Goal: Task Accomplishment & Management: Manage account settings

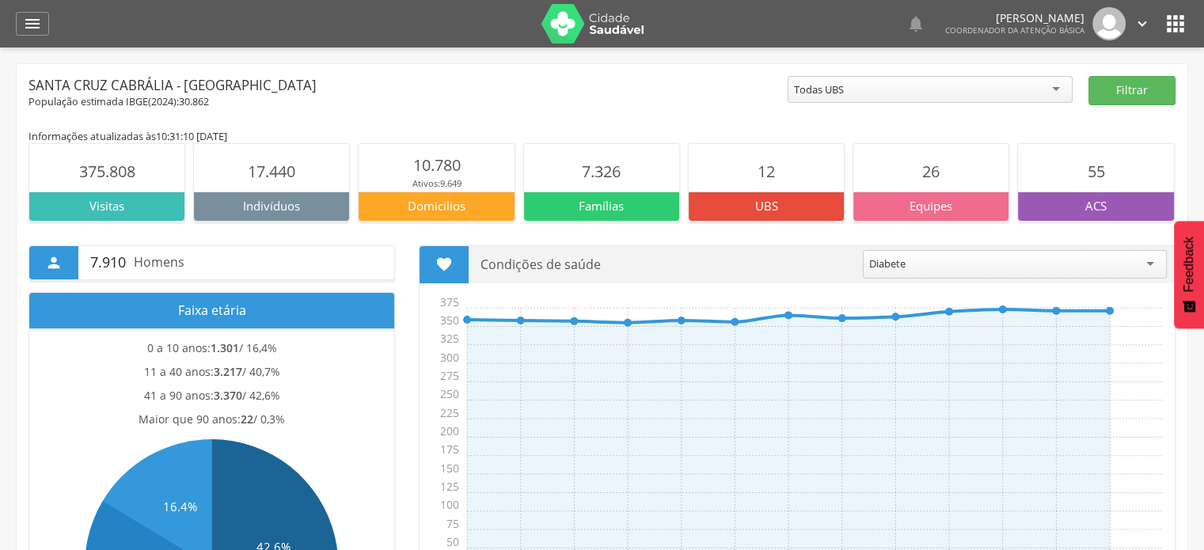
click at [1147, 18] on icon "" at bounding box center [1142, 23] width 17 height 17
click at [1141, 16] on icon "" at bounding box center [1142, 23] width 17 height 17
click at [1141, 22] on icon "" at bounding box center [1142, 23] width 17 height 17
click at [1147, 28] on icon "" at bounding box center [1142, 23] width 17 height 17
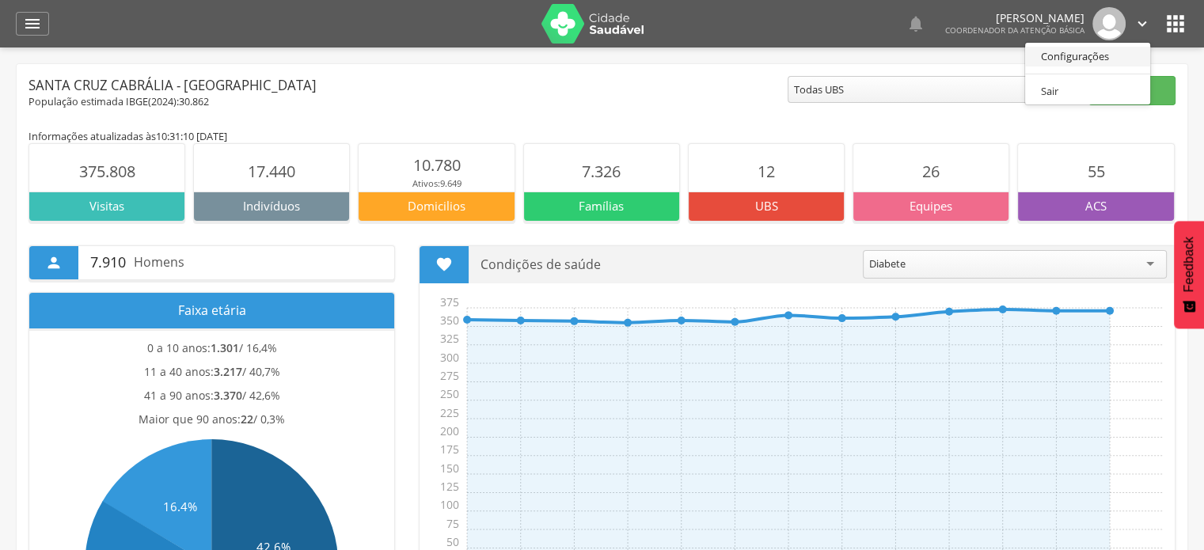
click at [1115, 56] on link "Configurações" at bounding box center [1088, 57] width 125 height 20
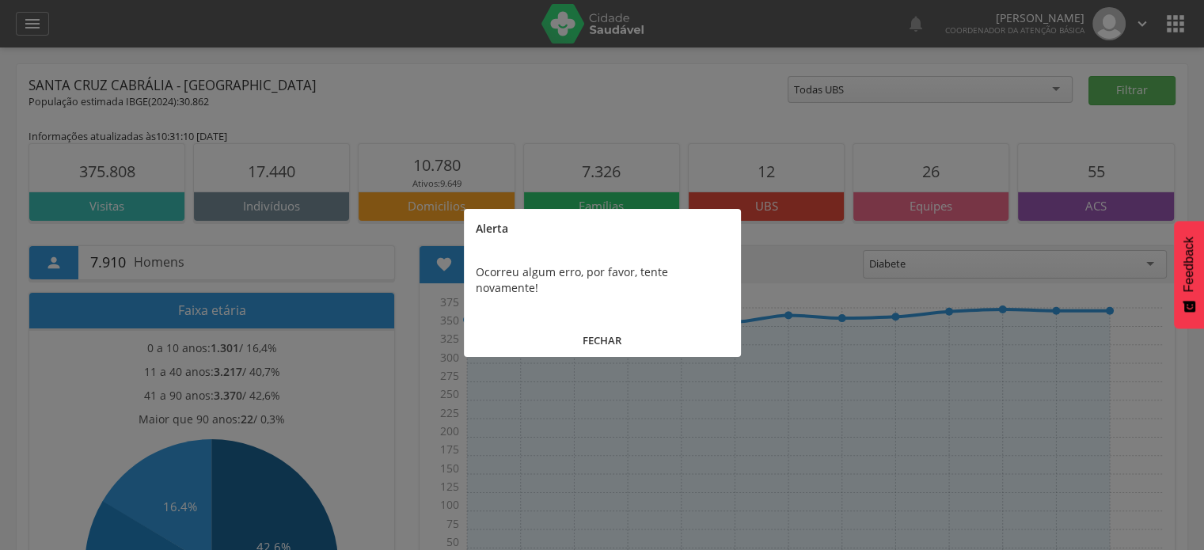
click at [592, 324] on button "FECHAR" at bounding box center [602, 341] width 277 height 34
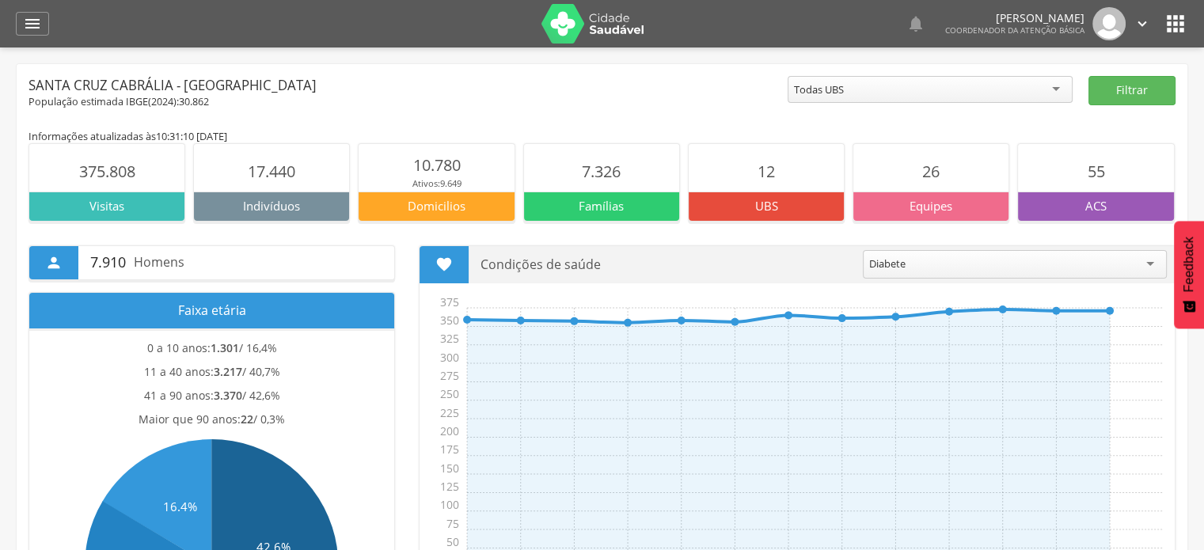
click at [1182, 34] on icon "" at bounding box center [1175, 23] width 25 height 25
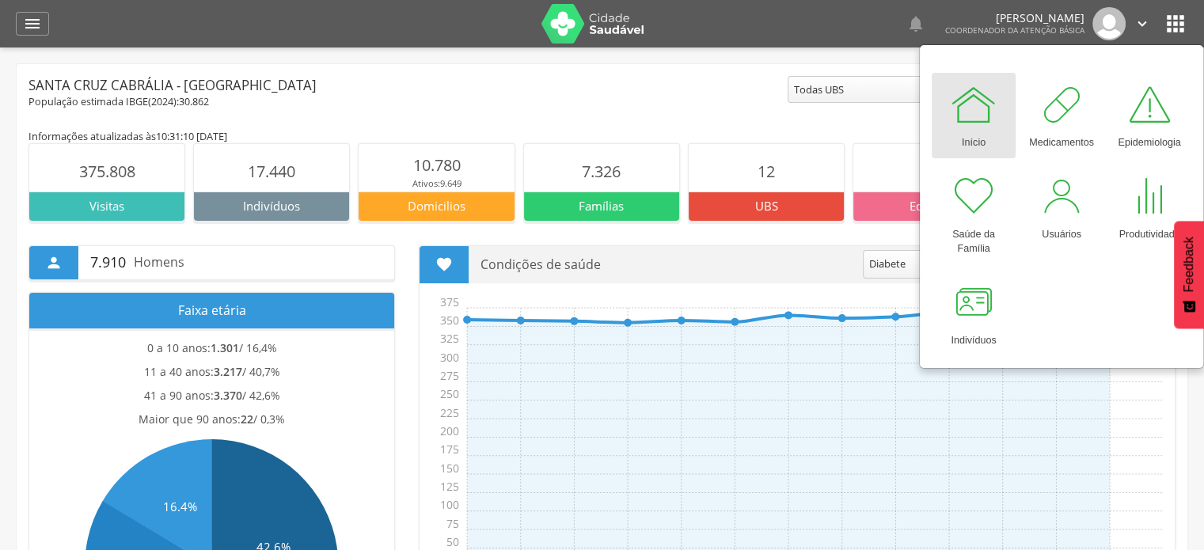
click at [1187, 391] on div " Condições de saúde ******* Diabete Ago Set Out Nov Dez Jan Fev Mar Abr Mai Ju…" at bounding box center [797, 431] width 781 height 372
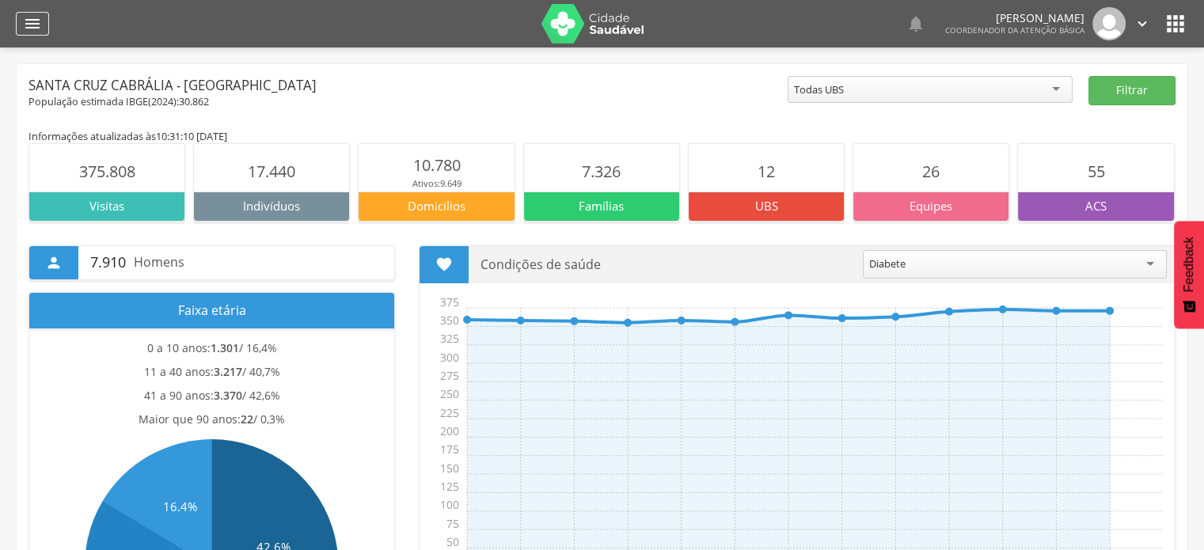
click at [36, 19] on icon "" at bounding box center [32, 23] width 19 height 19
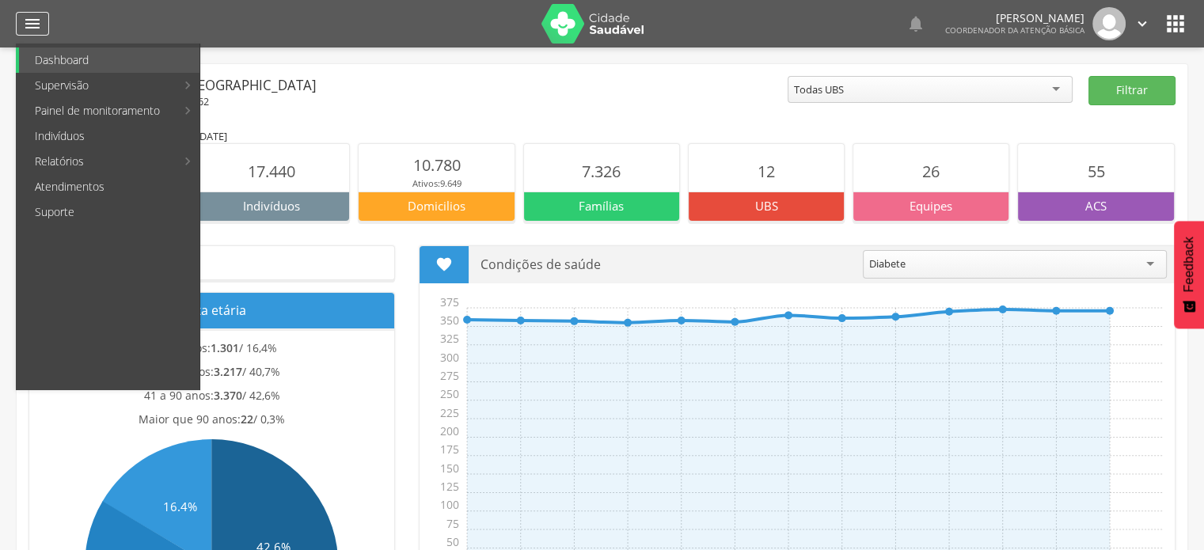
click at [36, 19] on icon "" at bounding box center [32, 23] width 19 height 19
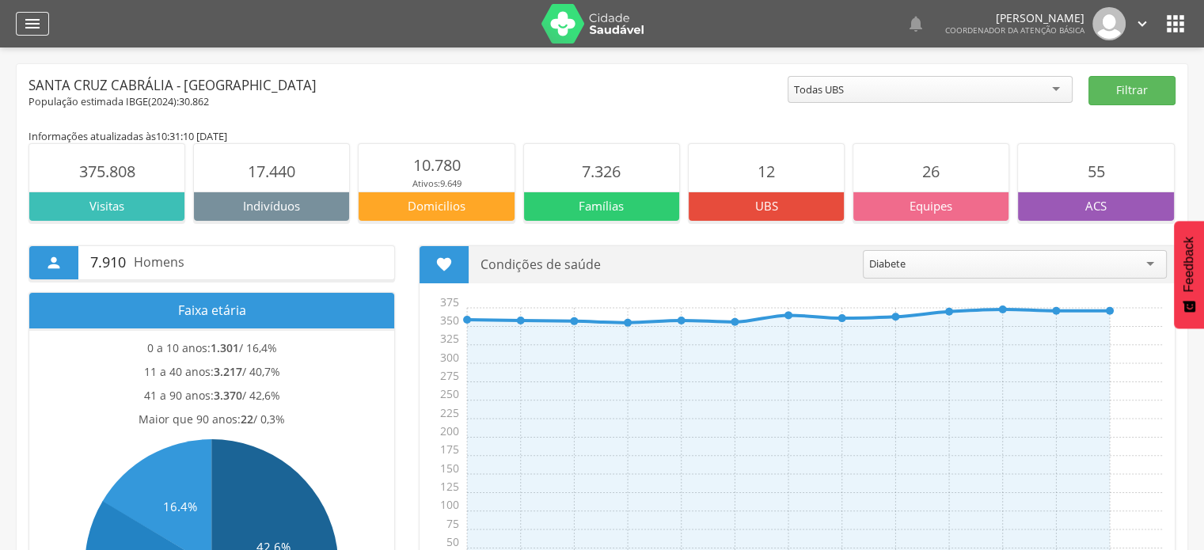
click at [30, 28] on icon "" at bounding box center [32, 23] width 19 height 19
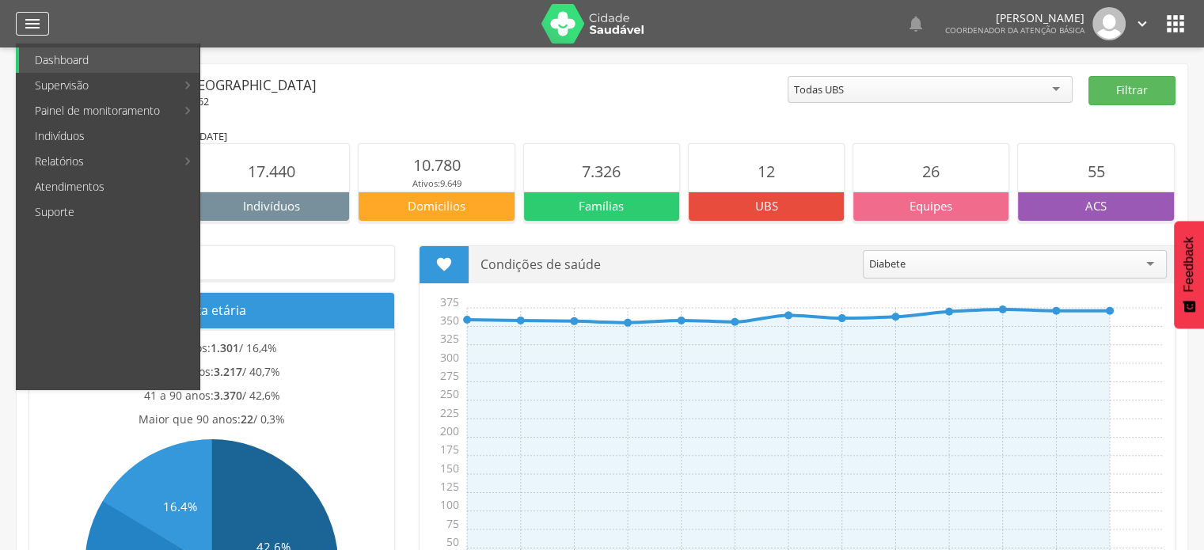
click at [30, 28] on icon "" at bounding box center [32, 23] width 19 height 19
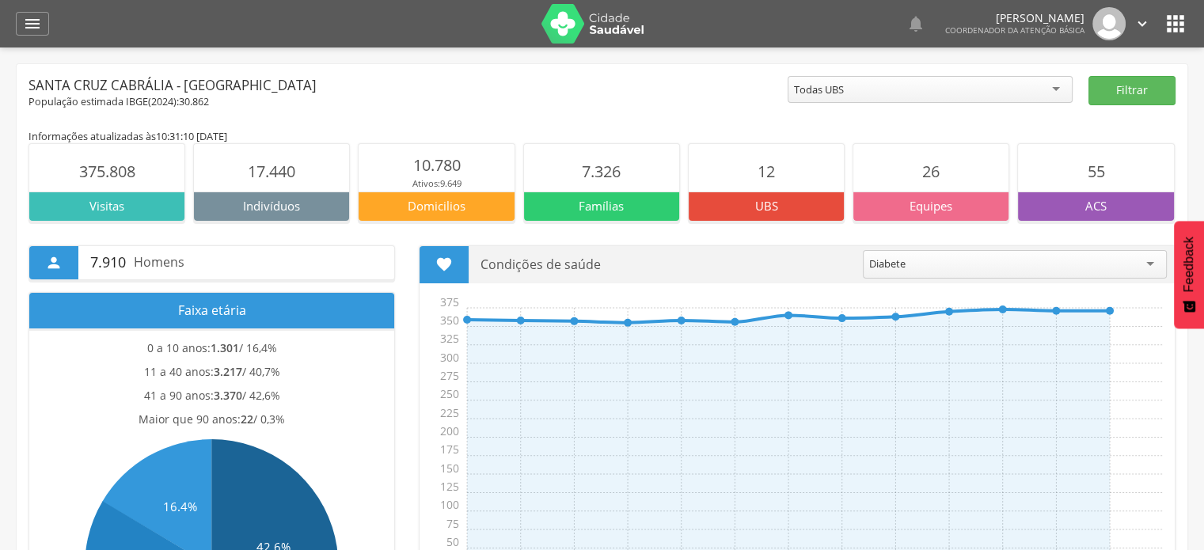
click at [561, 25] on img at bounding box center [593, 24] width 103 height 40
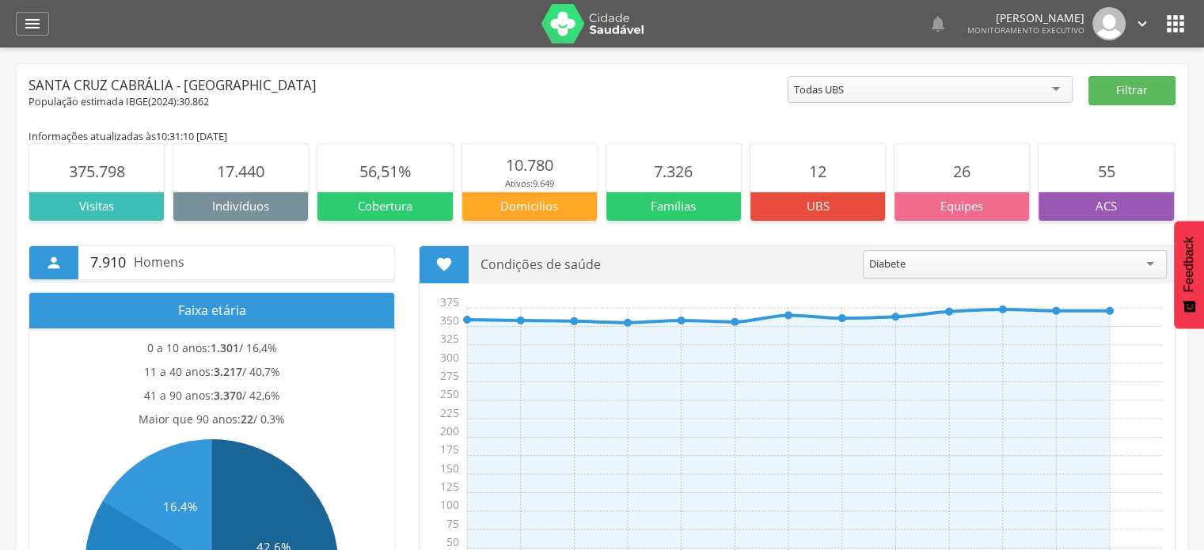
click at [1146, 29] on icon "" at bounding box center [1142, 23] width 17 height 17
click at [1110, 88] on link "Sair" at bounding box center [1088, 92] width 125 height 20
